Goal: Communication & Community: Answer question/provide support

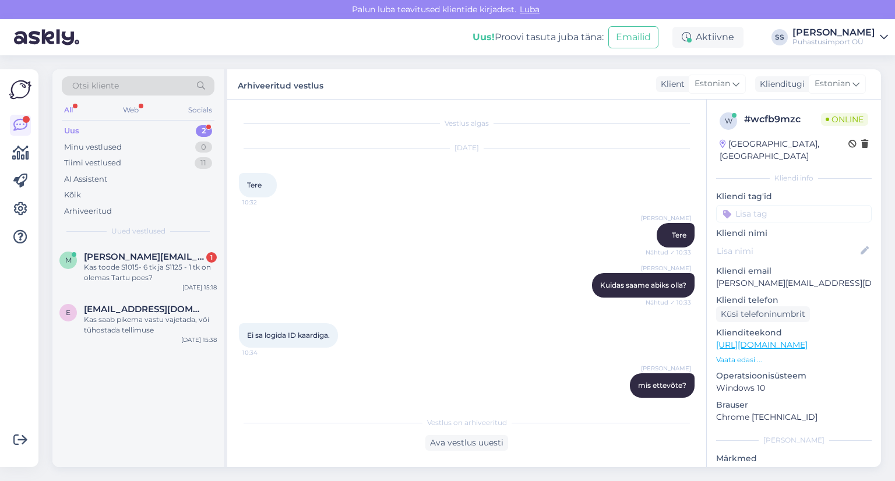
click at [163, 291] on div "m [PERSON_NAME][EMAIL_ADDRESS][PERSON_NAME][DOMAIN_NAME] 1 Kas toode S1015- 6 t…" at bounding box center [137, 270] width 171 height 52
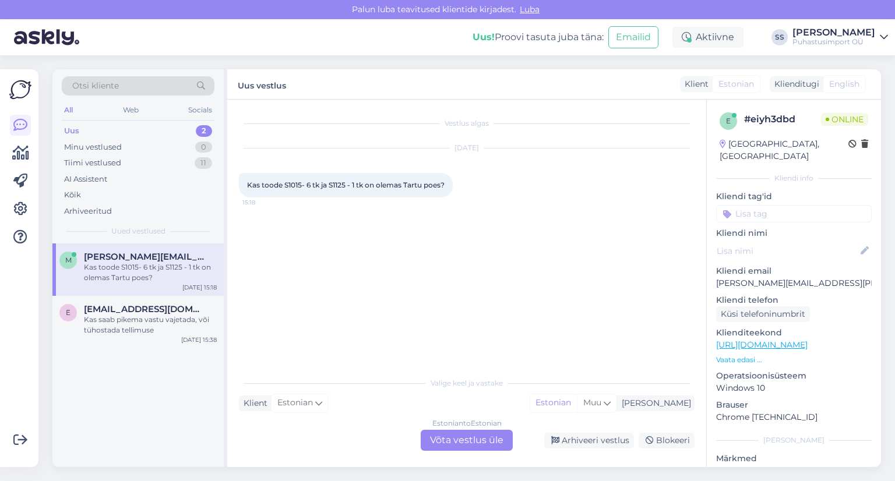
click at [453, 438] on div "Estonian to Estonian Võta vestlus üle" at bounding box center [467, 440] width 92 height 21
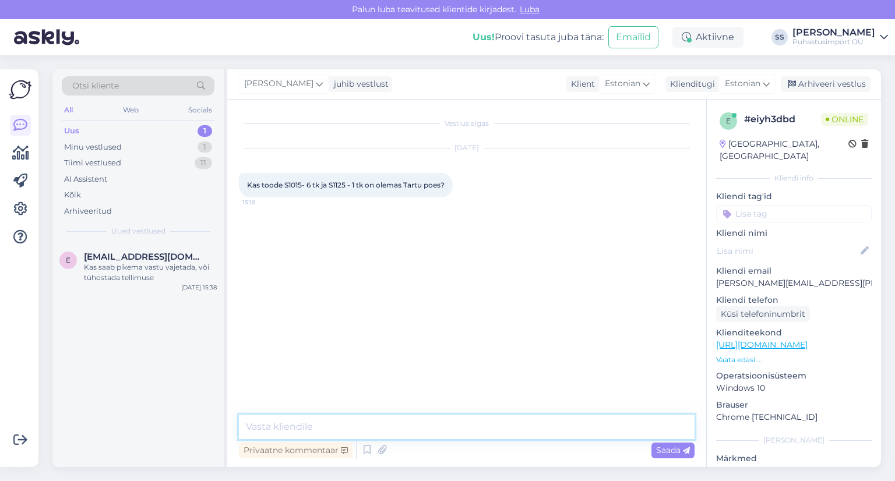
click at [432, 426] on textarea at bounding box center [467, 427] width 456 height 24
type textarea "Tere"
click at [294, 184] on span "Kas toode S1015- 6 tk ja S1125 - 1 tk on olemas Tartu poes?" at bounding box center [346, 185] width 198 height 9
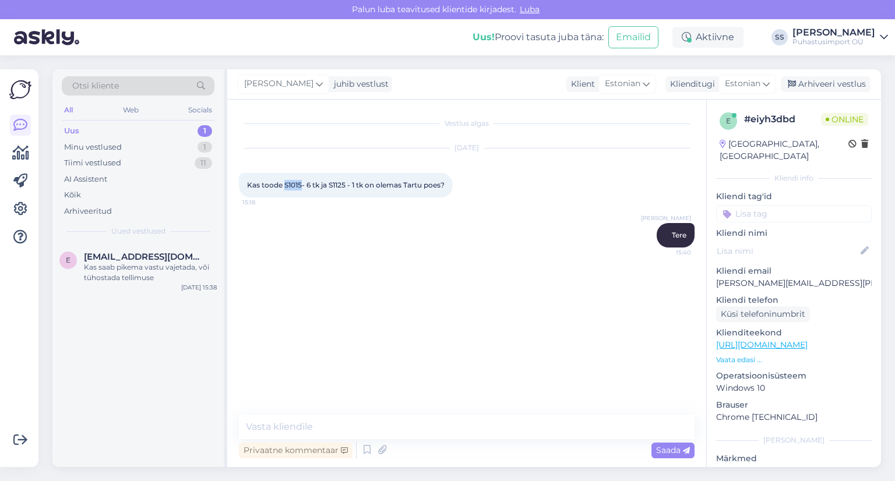
click at [294, 184] on span "Kas toode S1015- 6 tk ja S1125 - 1 tk on olemas Tartu poes?" at bounding box center [346, 185] width 198 height 9
copy span "S1015"
click at [333, 186] on span "Kas toode S1015- 6 tk ja S1125 - 1 tk on olemas Tartu poes?" at bounding box center [346, 185] width 198 height 9
copy span "S1125"
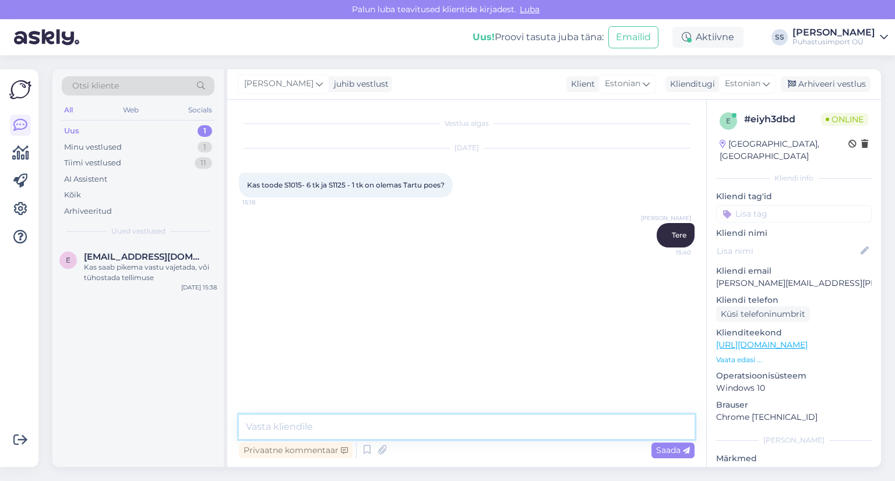
click at [435, 433] on textarea at bounding box center [467, 427] width 456 height 24
type textarea "Jah tooted laos koheselt olemas [GEOGRAPHIC_DATA]"
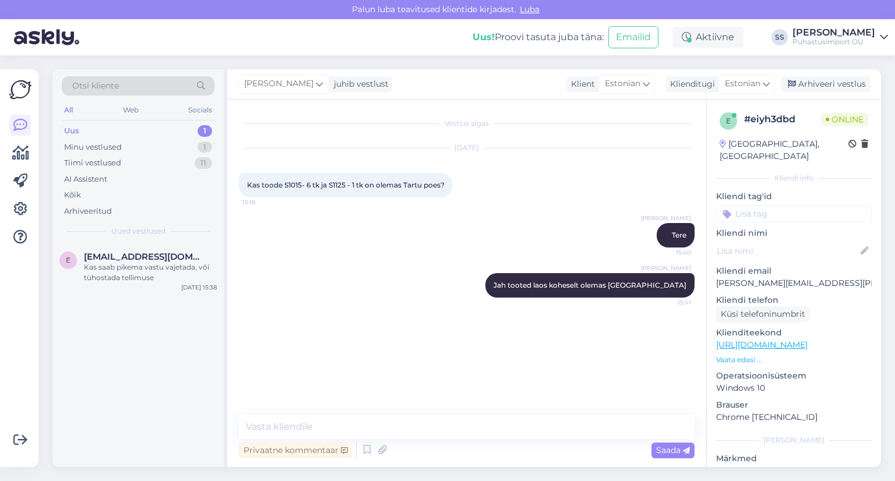
click at [813, 75] on div "Siim S juhib vestlust Klient [DEMOGRAPHIC_DATA] Klienditugi [DEMOGRAPHIC_DATA] …" at bounding box center [554, 84] width 654 height 30
click at [816, 79] on div "Arhiveeri vestlus" at bounding box center [826, 84] width 90 height 16
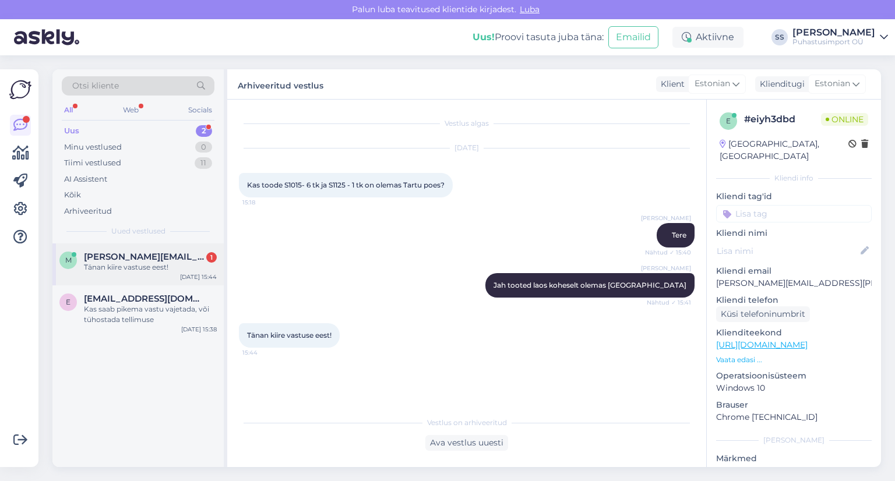
click at [171, 281] on div "m [PERSON_NAME][EMAIL_ADDRESS][PERSON_NAME][DOMAIN_NAME] 1 Tänan kiire vastuse …" at bounding box center [137, 265] width 171 height 42
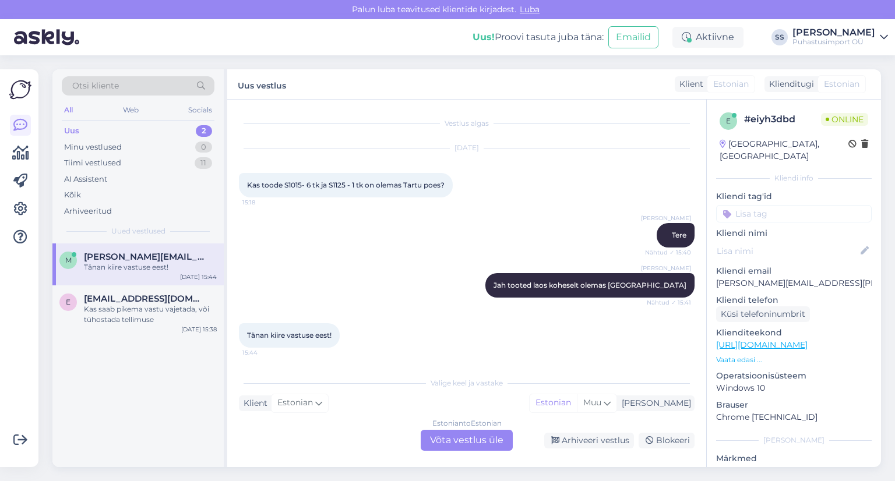
click at [478, 434] on div "Estonian to Estonian Võta vestlus üle" at bounding box center [467, 440] width 92 height 21
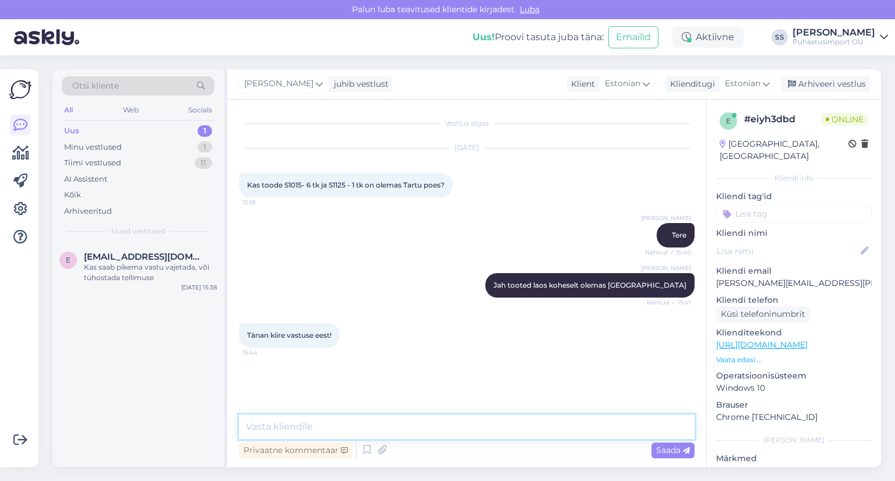
click at [462, 435] on textarea at bounding box center [467, 427] width 456 height 24
type textarea "Vabandame, et läks vastusega aega"
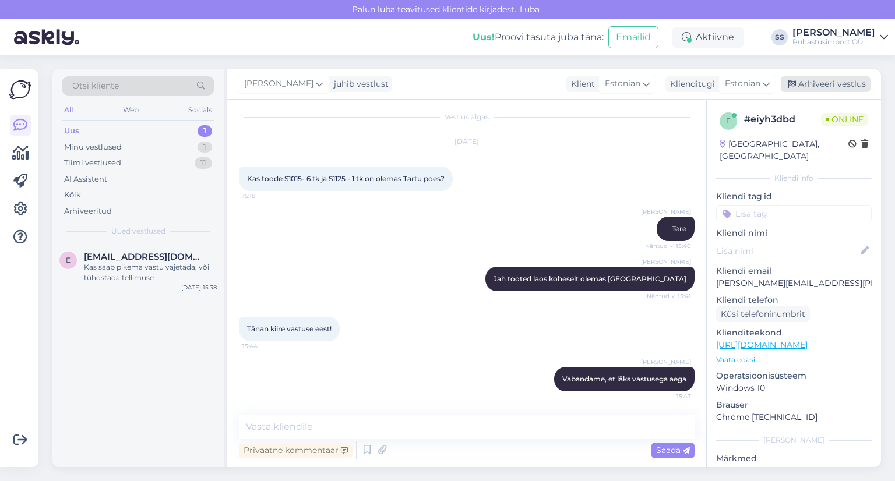
click at [795, 89] on icon at bounding box center [792, 84] width 8 height 8
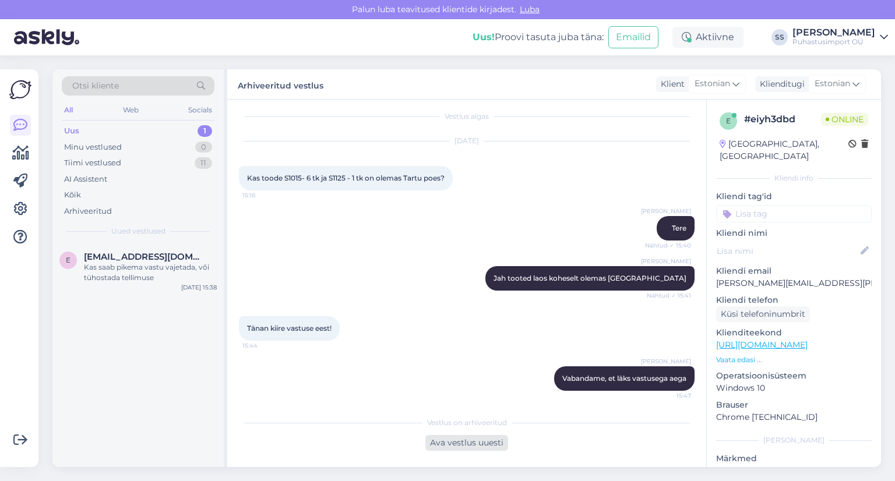
click at [457, 438] on div "Ava vestlus uuesti" at bounding box center [466, 443] width 83 height 16
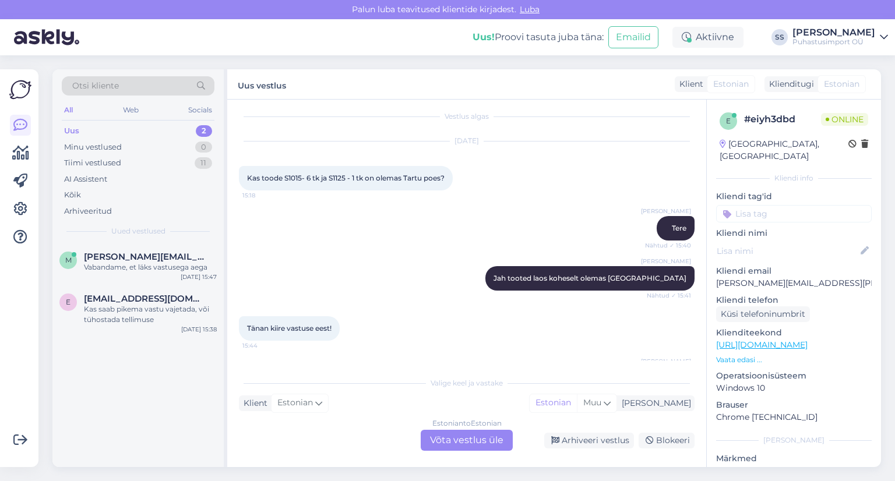
click at [452, 432] on div "Estonian to Estonian Võta vestlus üle" at bounding box center [467, 440] width 92 height 21
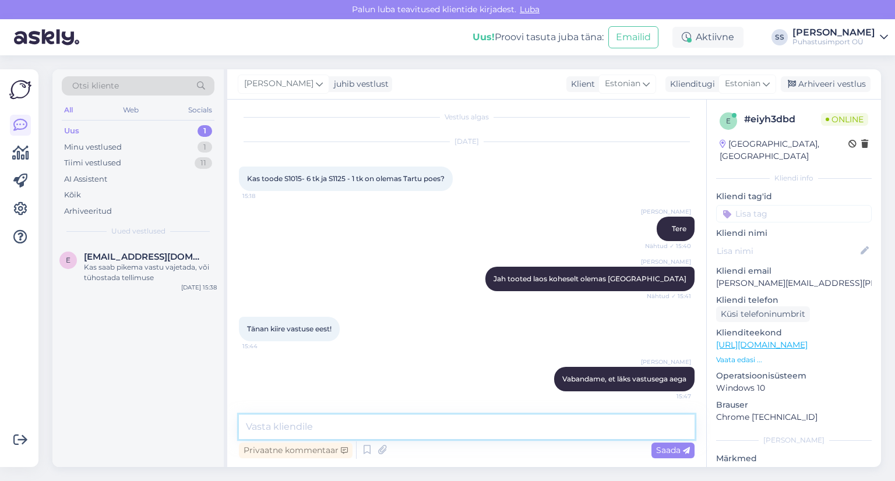
click at [449, 436] on textarea at bounding box center [467, 427] width 456 height 24
type textarea "Seniks head päeva jätku teile!"
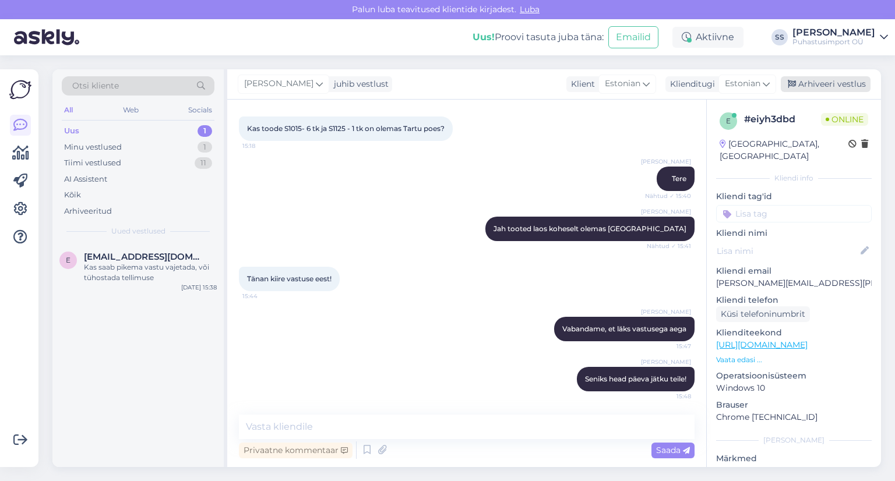
click at [840, 90] on div "Arhiveeri vestlus" at bounding box center [826, 84] width 90 height 16
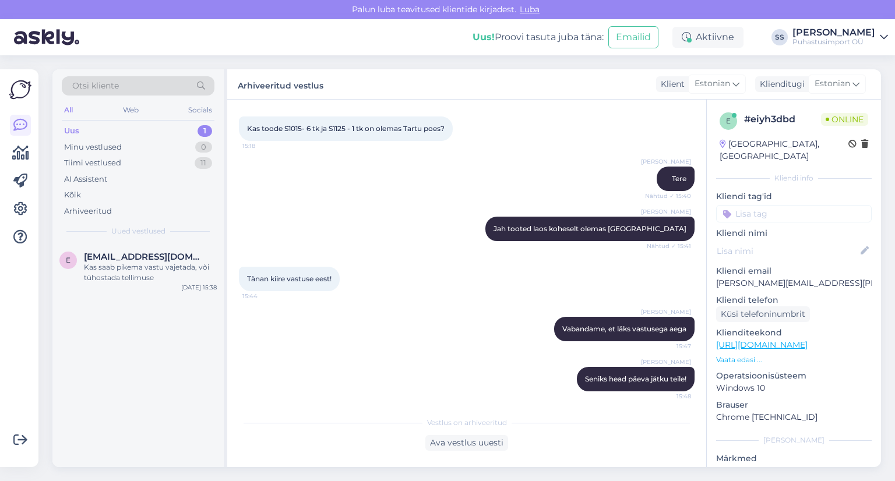
click at [825, 73] on div "Arhiveeritud vestlus Klient Estonian Klienditugi Estonian" at bounding box center [554, 84] width 654 height 30
